Goal: Task Accomplishment & Management: Manage account settings

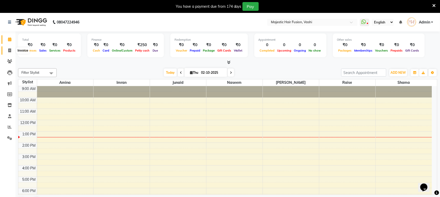
click at [10, 50] on icon at bounding box center [9, 50] width 3 height 4
select select "559"
select select "service"
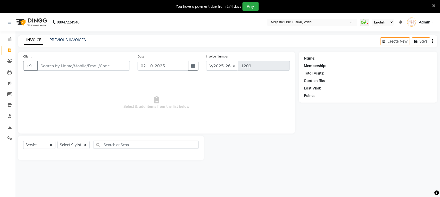
click at [433, 4] on icon at bounding box center [433, 5] width 3 height 5
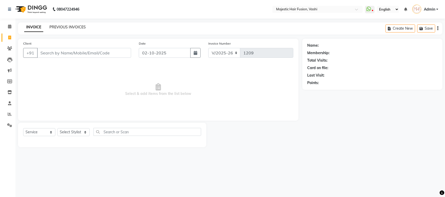
click at [63, 27] on link "PREVIOUS INVOICES" at bounding box center [67, 27] width 36 height 5
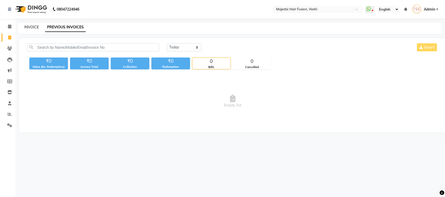
click at [29, 27] on link "INVOICE" at bounding box center [31, 27] width 15 height 5
select select "service"
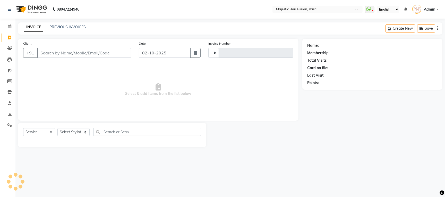
type input "1209"
select select "559"
click at [70, 27] on link "PREVIOUS INVOICES" at bounding box center [67, 27] width 36 height 5
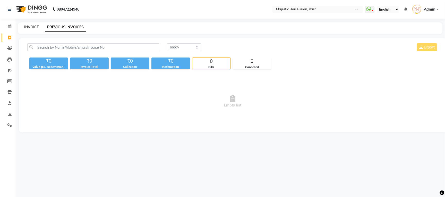
click at [29, 26] on link "INVOICE" at bounding box center [31, 27] width 15 height 5
select select "service"
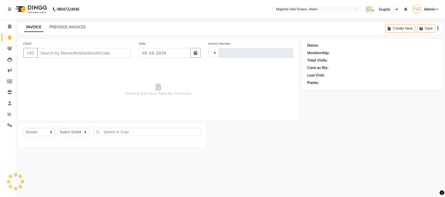
type input "1209"
select select "559"
click at [71, 26] on link "PREVIOUS INVOICES" at bounding box center [67, 27] width 36 height 5
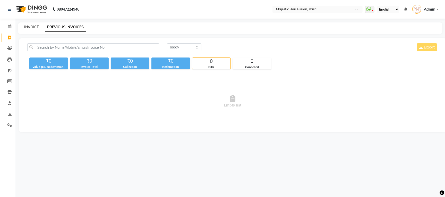
click at [25, 27] on link "INVOICE" at bounding box center [31, 27] width 15 height 5
select select "559"
select select "service"
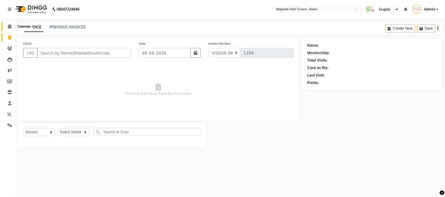
click at [9, 25] on icon at bounding box center [9, 26] width 3 height 4
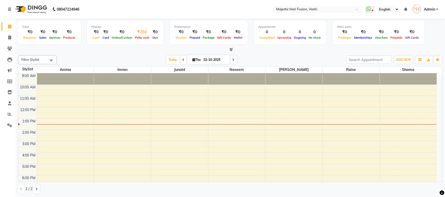
click at [138, 38] on span "Petty cash" at bounding box center [142, 38] width 17 height 4
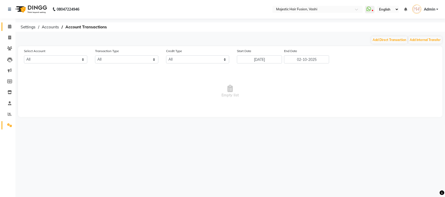
select select "1664"
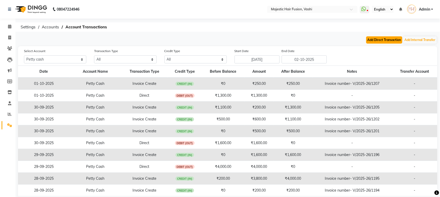
click at [392, 40] on button "Add Direct Transaction" at bounding box center [384, 39] width 36 height 7
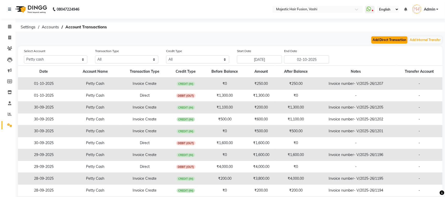
select select "direct"
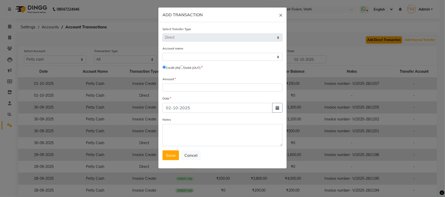
select select "1664"
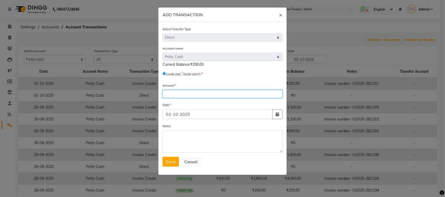
click at [171, 95] on input "number" at bounding box center [223, 94] width 120 height 8
type input "5"
type input "250"
click at [184, 73] on input "radio" at bounding box center [181, 73] width 3 height 3
radio input "true"
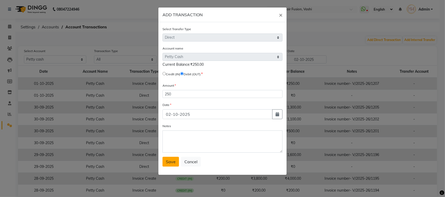
click at [171, 164] on span "Save" at bounding box center [171, 161] width 10 height 5
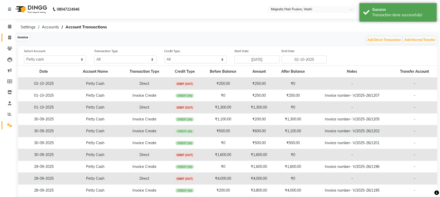
click at [9, 37] on icon at bounding box center [9, 38] width 3 height 4
select select "service"
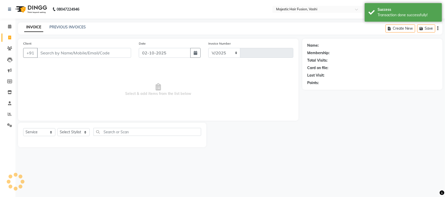
select select "559"
type input "1209"
click at [71, 30] on div "INVOICE PREVIOUS INVOICES" at bounding box center [55, 27] width 74 height 6
click at [72, 28] on link "PREVIOUS INVOICES" at bounding box center [67, 27] width 36 height 5
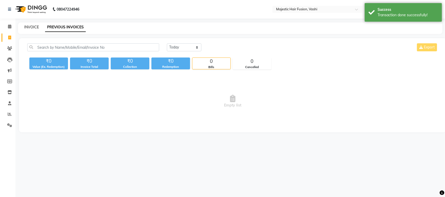
click at [35, 27] on link "INVOICE" at bounding box center [31, 27] width 15 height 5
select select "service"
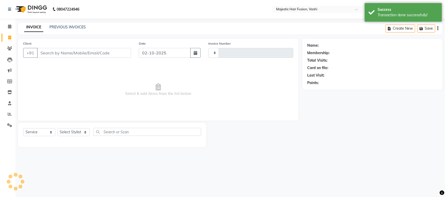
type input "1209"
select select "559"
